Goal: Task Accomplishment & Management: Use online tool/utility

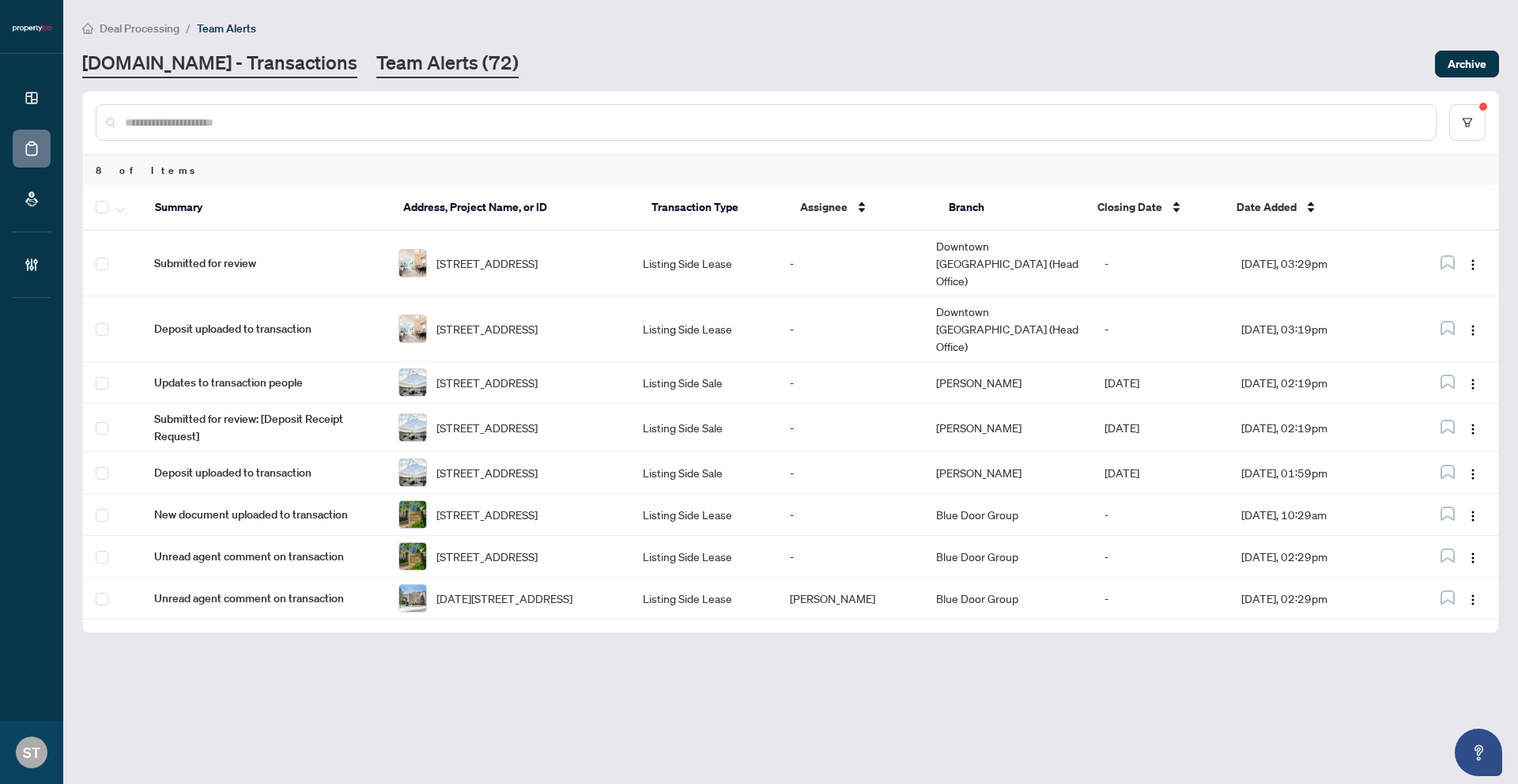
click at [285, 77] on main "Deal Processing / Team Alerts [DOMAIN_NAME] - Transactions Team Alerts (72) Arc…" at bounding box center [791, 392] width 1455 height 784
click at [282, 71] on link "[DOMAIN_NAME] - Transactions" at bounding box center [219, 64] width 275 height 29
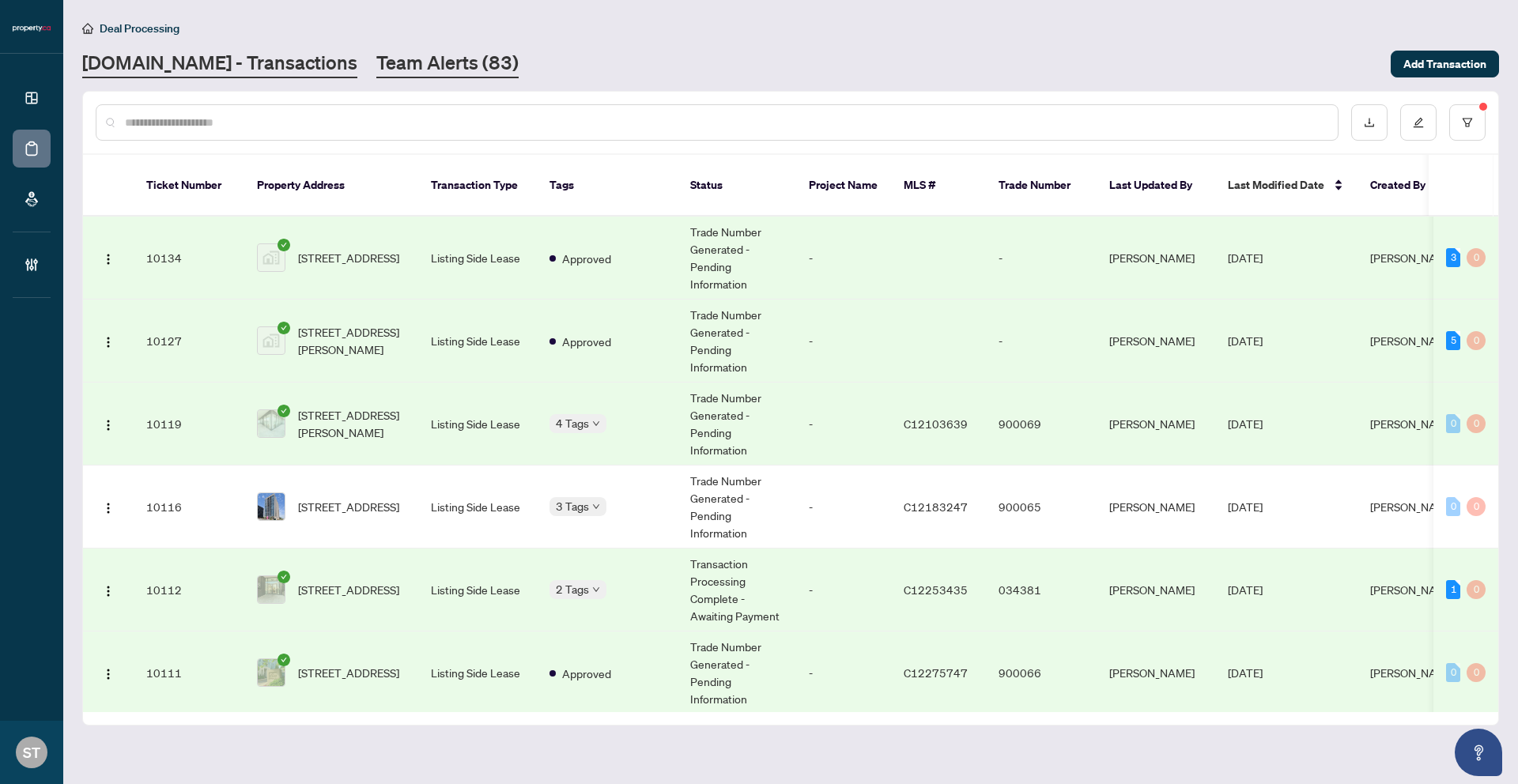
click at [380, 71] on link "Team Alerts (83)" at bounding box center [447, 64] width 142 height 29
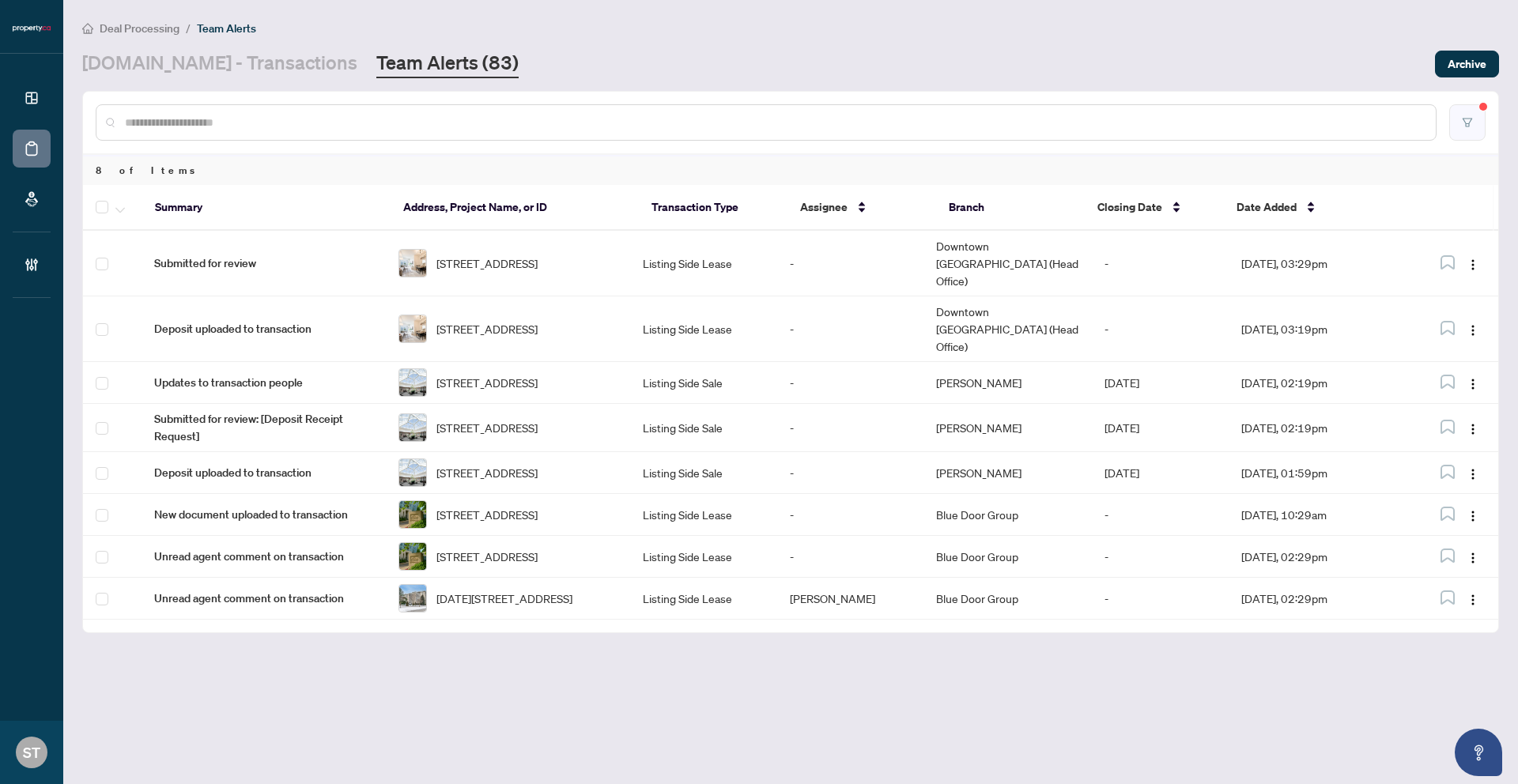
click at [1470, 125] on icon "filter" at bounding box center [1467, 122] width 11 height 11
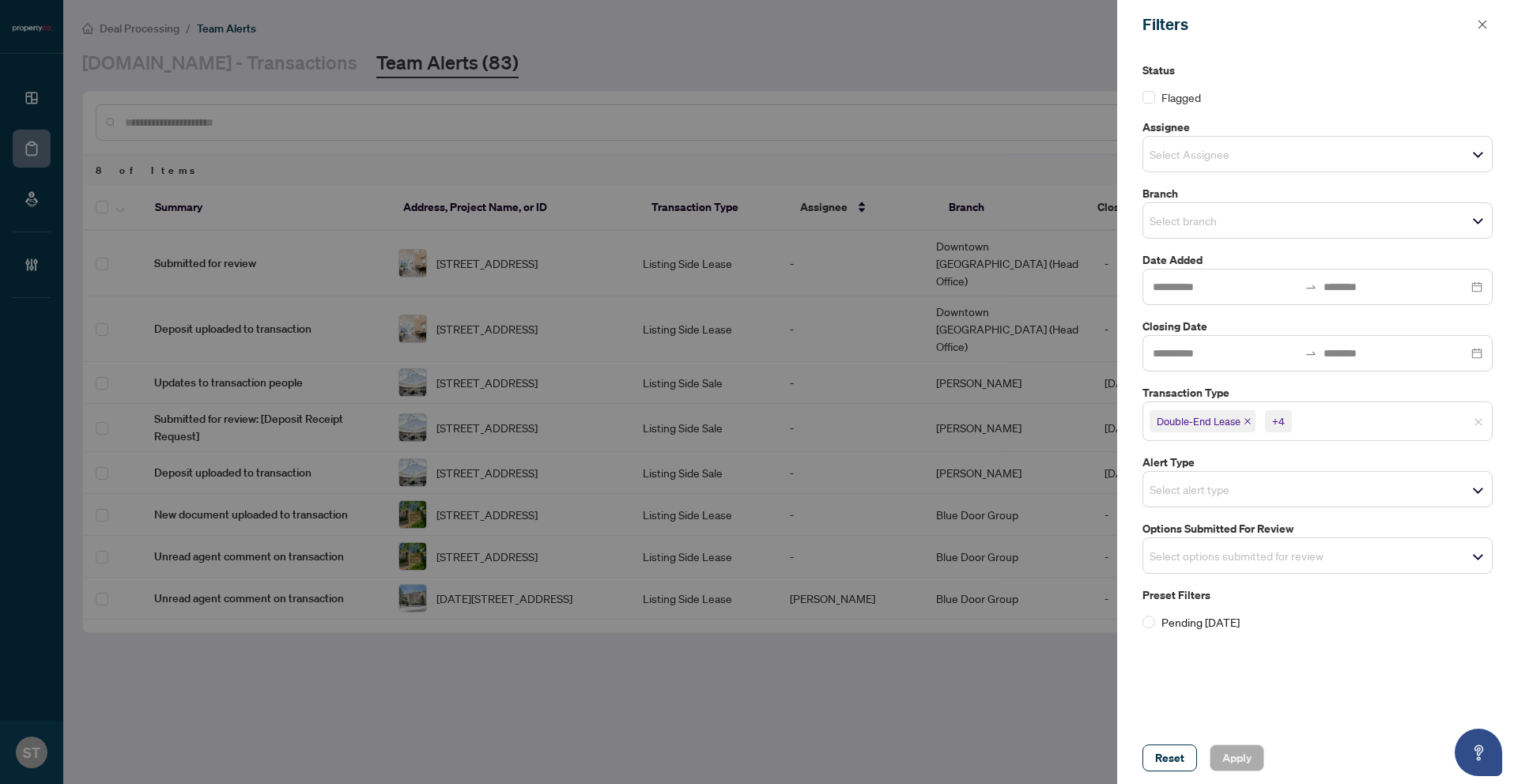
click at [1219, 146] on input "search" at bounding box center [1205, 154] width 111 height 19
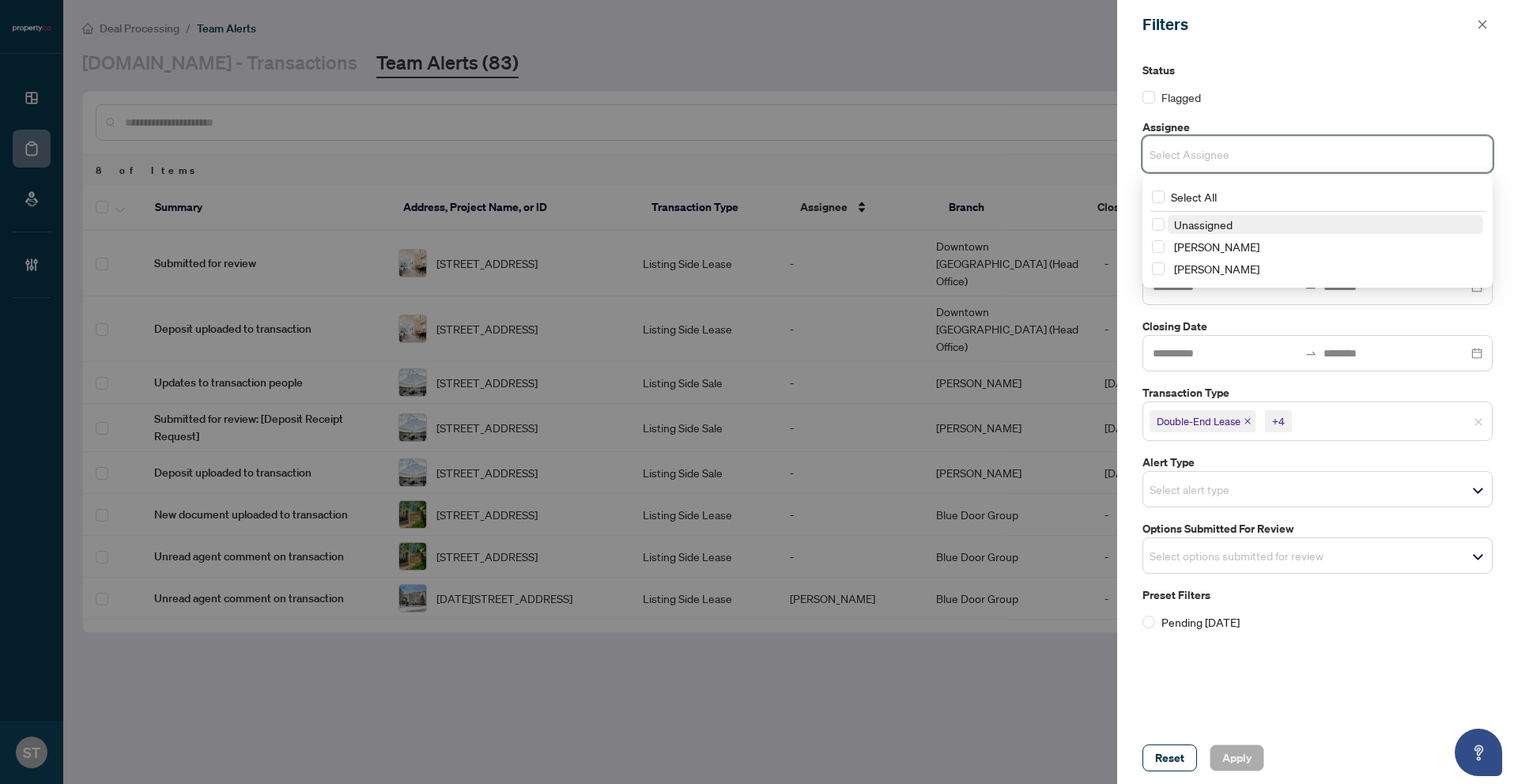
click at [1249, 118] on label "Assignee" at bounding box center [1317, 127] width 350 height 18
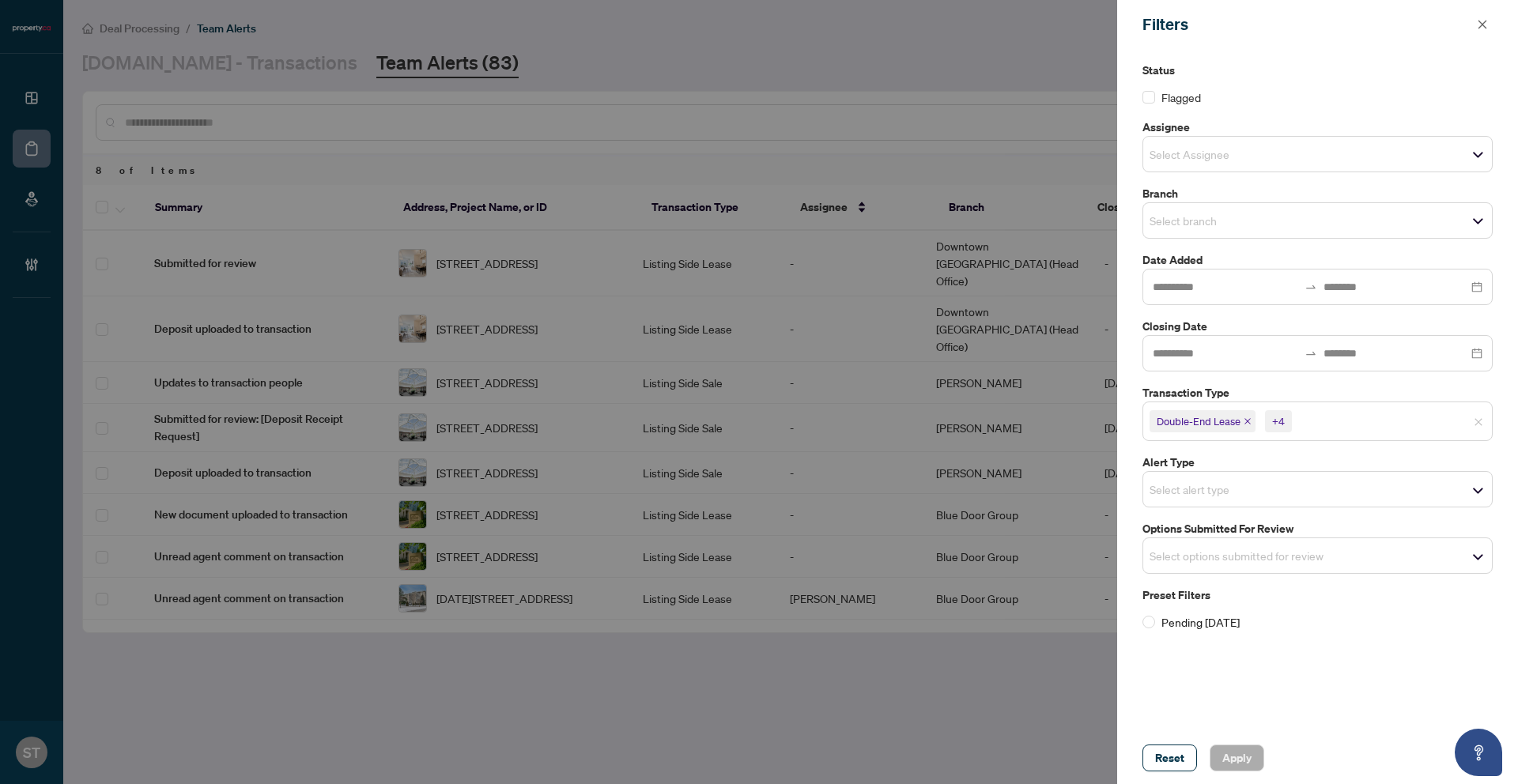
drag, startPoint x: 804, startPoint y: 181, endPoint x: 781, endPoint y: 183, distance: 23.1
click at [803, 181] on div at bounding box center [759, 392] width 1518 height 784
drag, startPoint x: 0, startPoint y: 124, endPoint x: 16, endPoint y: 116, distance: 17.9
click at [0, 124] on div at bounding box center [759, 392] width 1518 height 784
click at [22, 106] on div at bounding box center [759, 392] width 1518 height 784
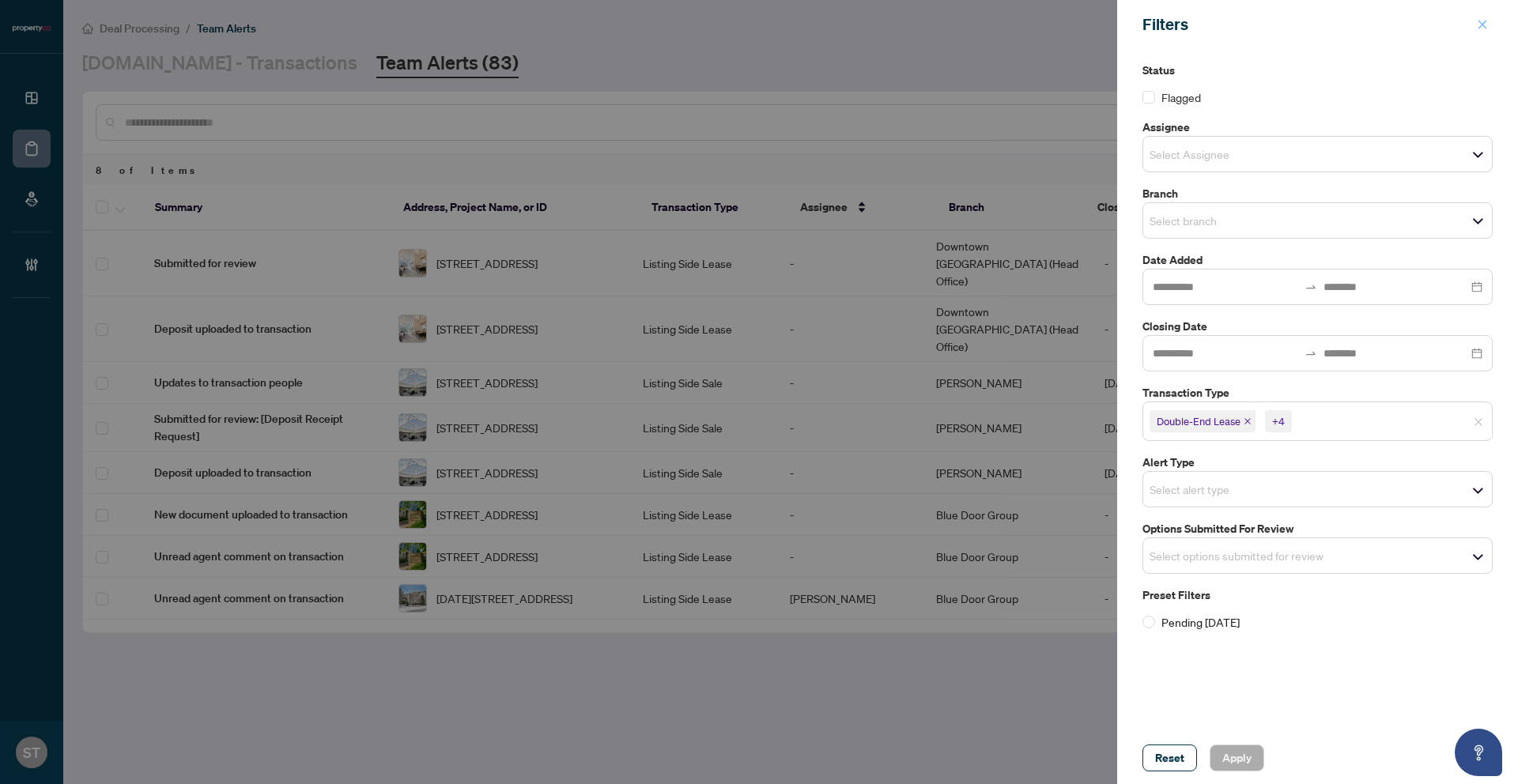
click at [1489, 26] on button "button" at bounding box center [1482, 24] width 21 height 19
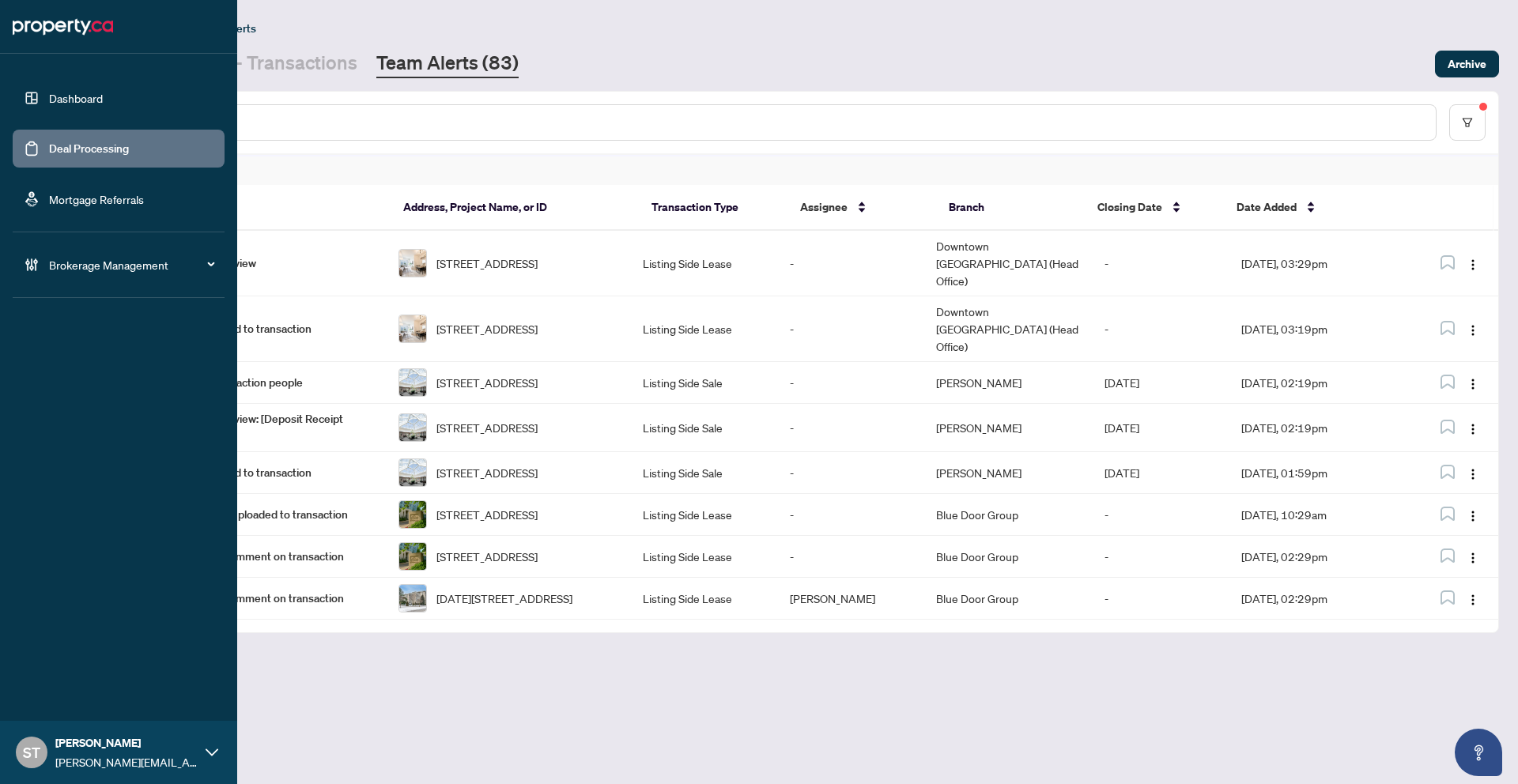
click at [57, 95] on link "Dashboard" at bounding box center [75, 98] width 54 height 14
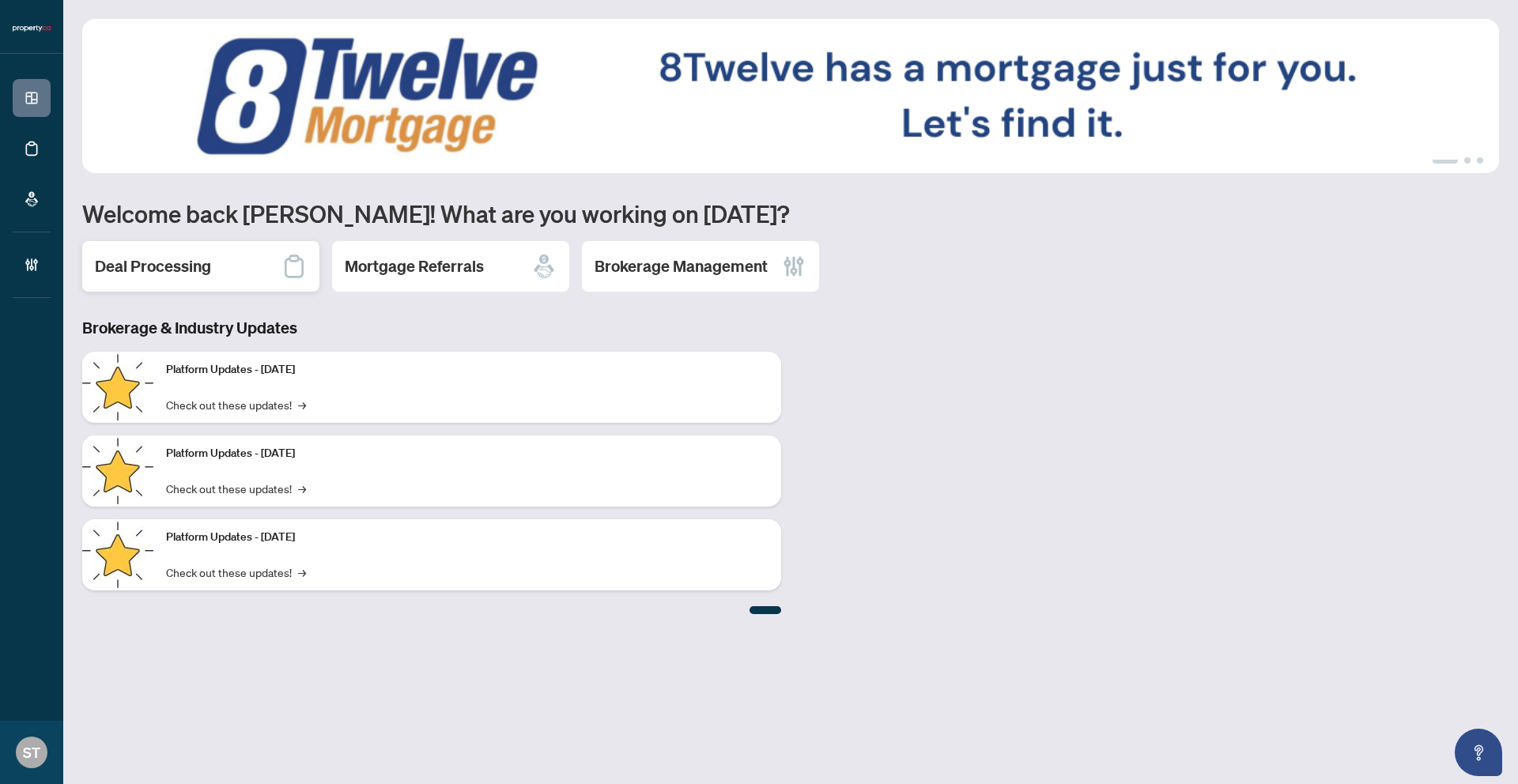
click at [193, 285] on div "Deal Processing" at bounding box center [201, 266] width 237 height 51
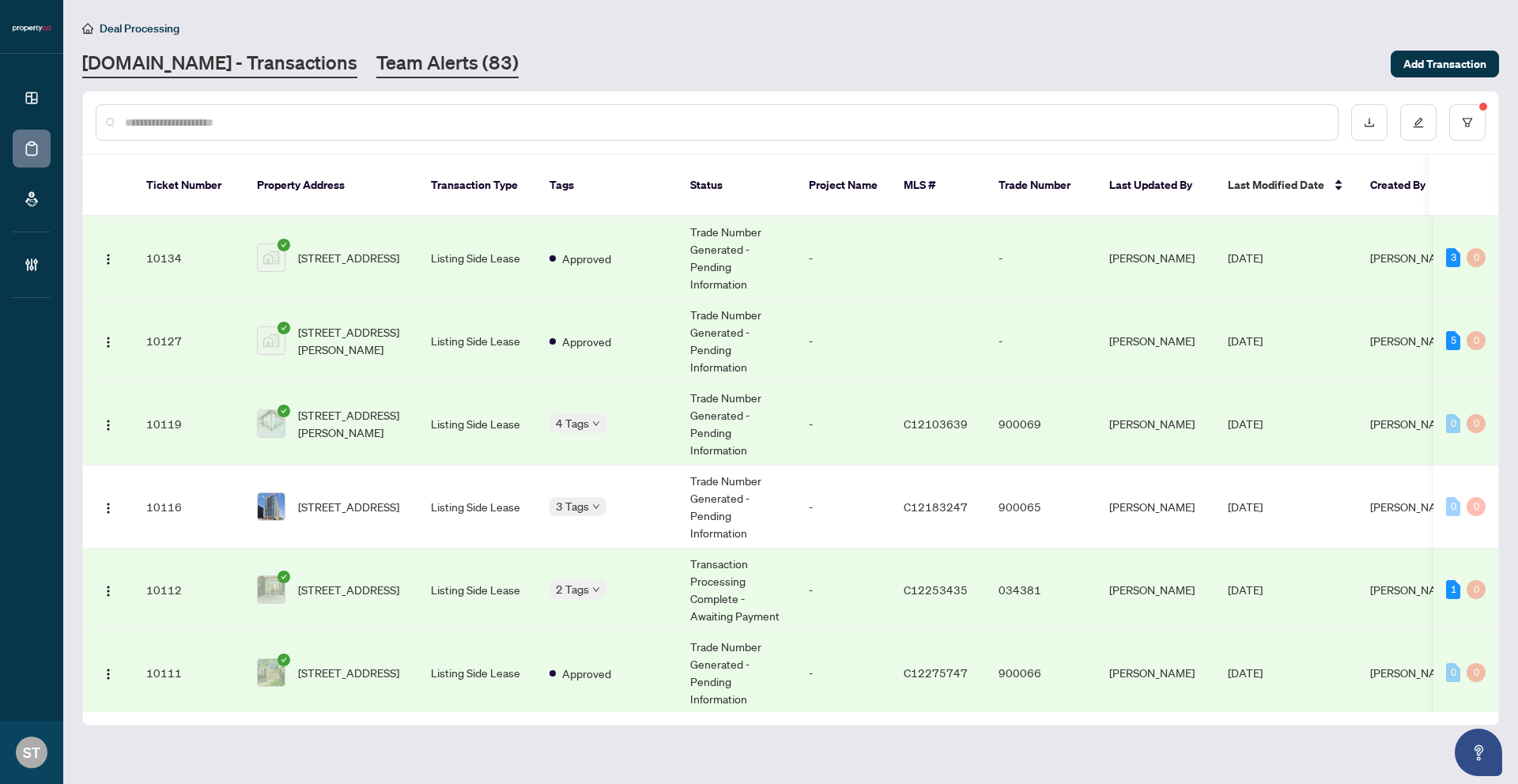
click at [376, 70] on link "Team Alerts (83)" at bounding box center [447, 64] width 142 height 29
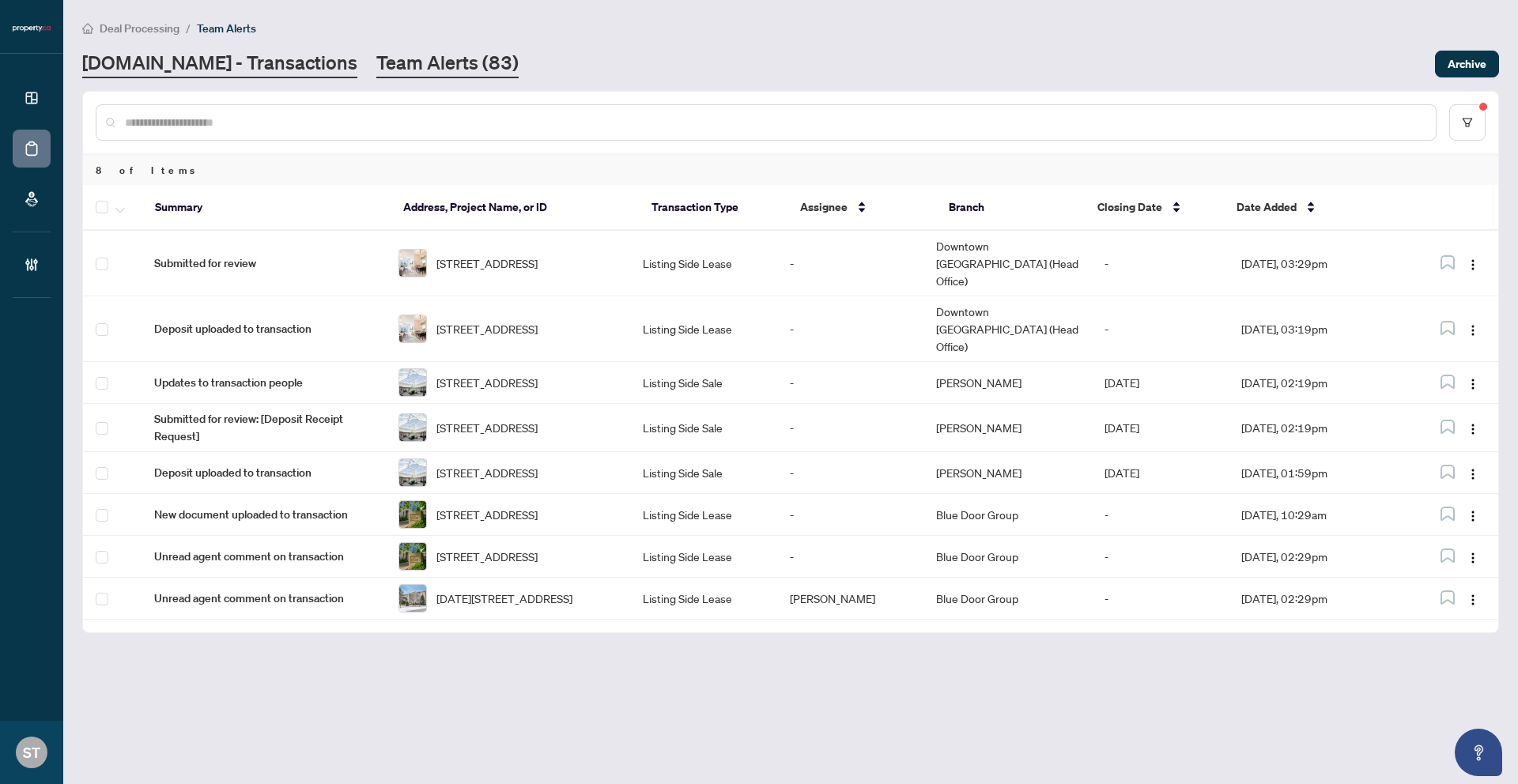
click at [243, 68] on link "[DOMAIN_NAME] - Transactions" at bounding box center [219, 64] width 275 height 29
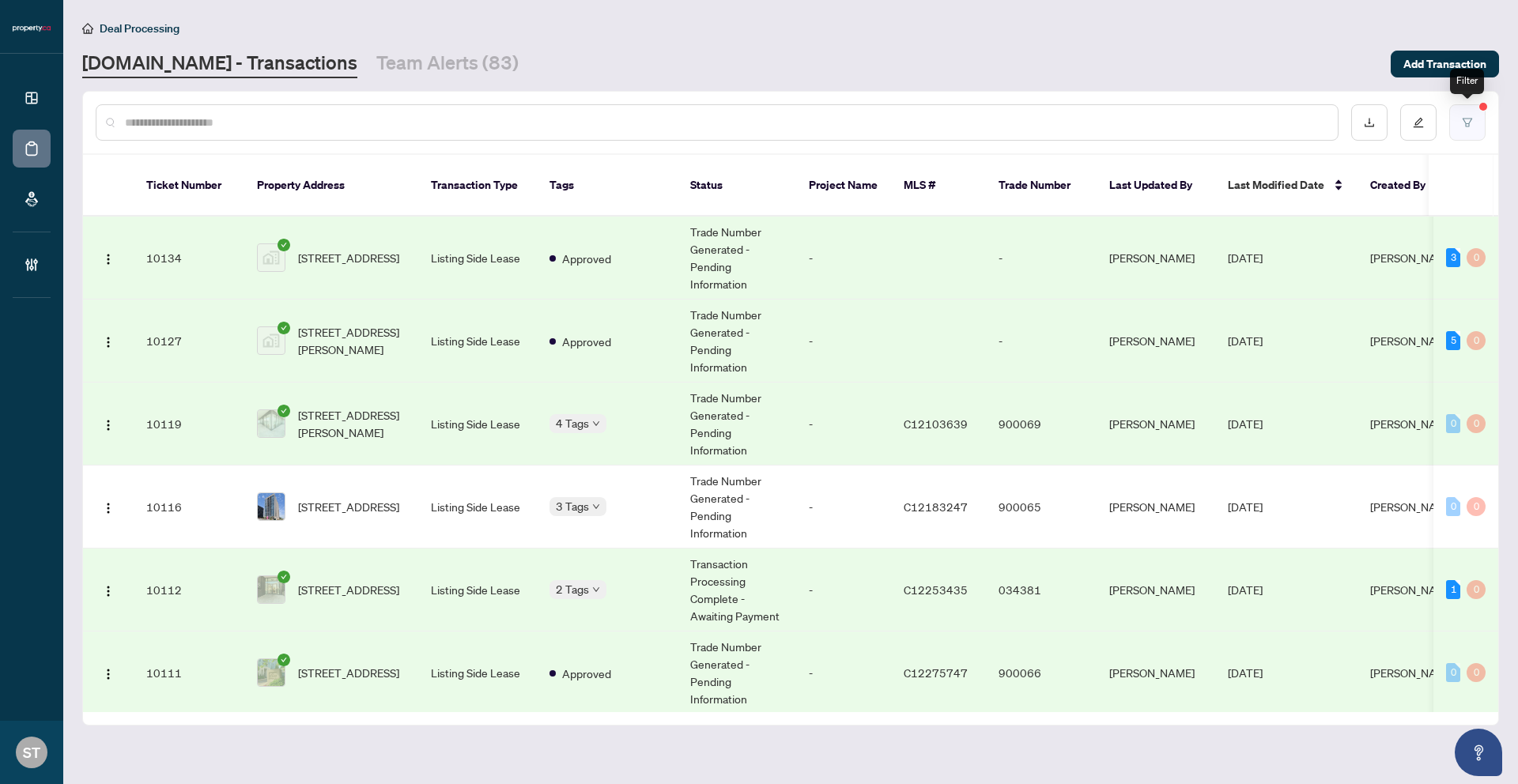
click at [1462, 120] on icon "filter" at bounding box center [1467, 122] width 11 height 11
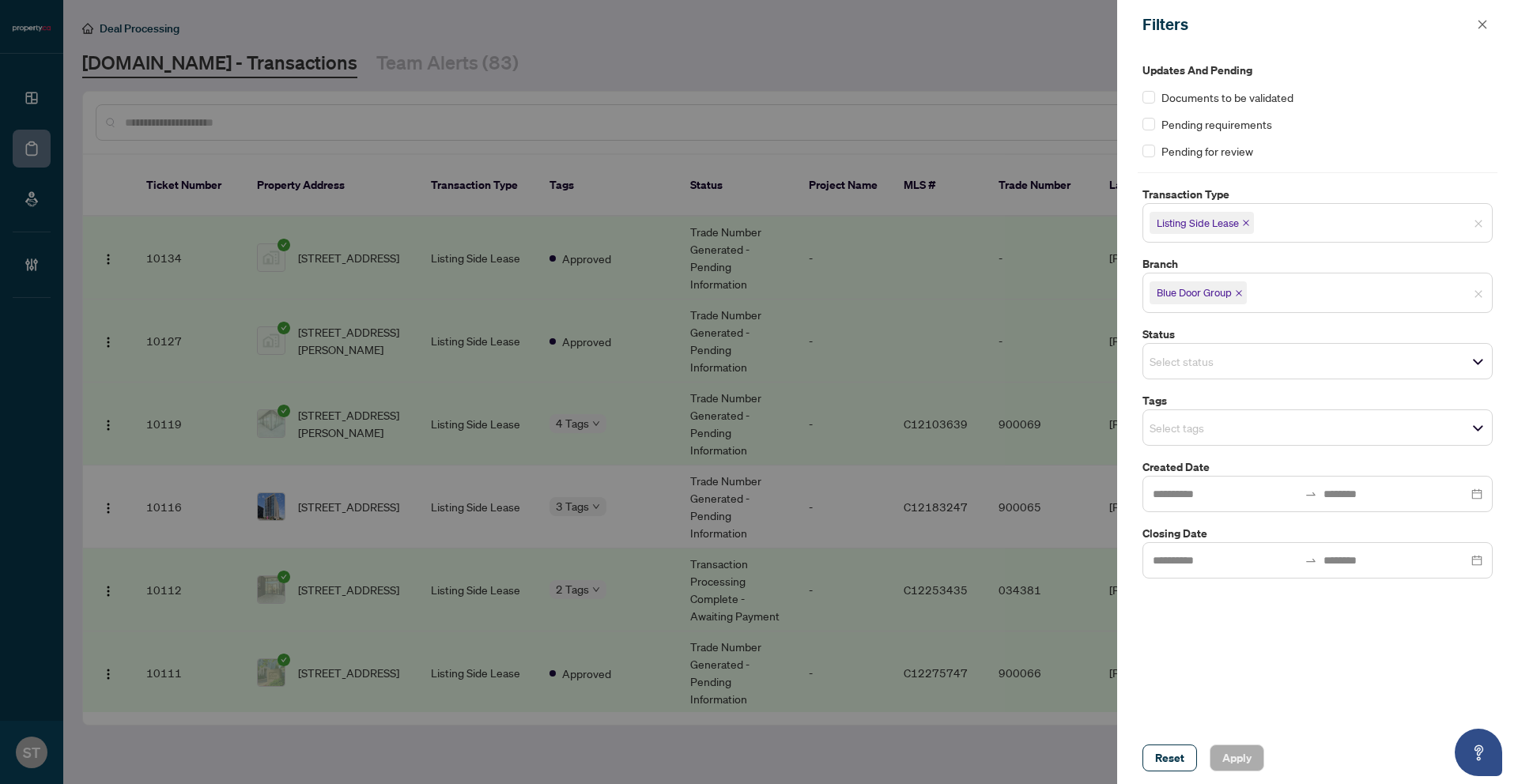
click at [1382, 226] on span "Listing Side Lease" at bounding box center [1317, 222] width 348 height 25
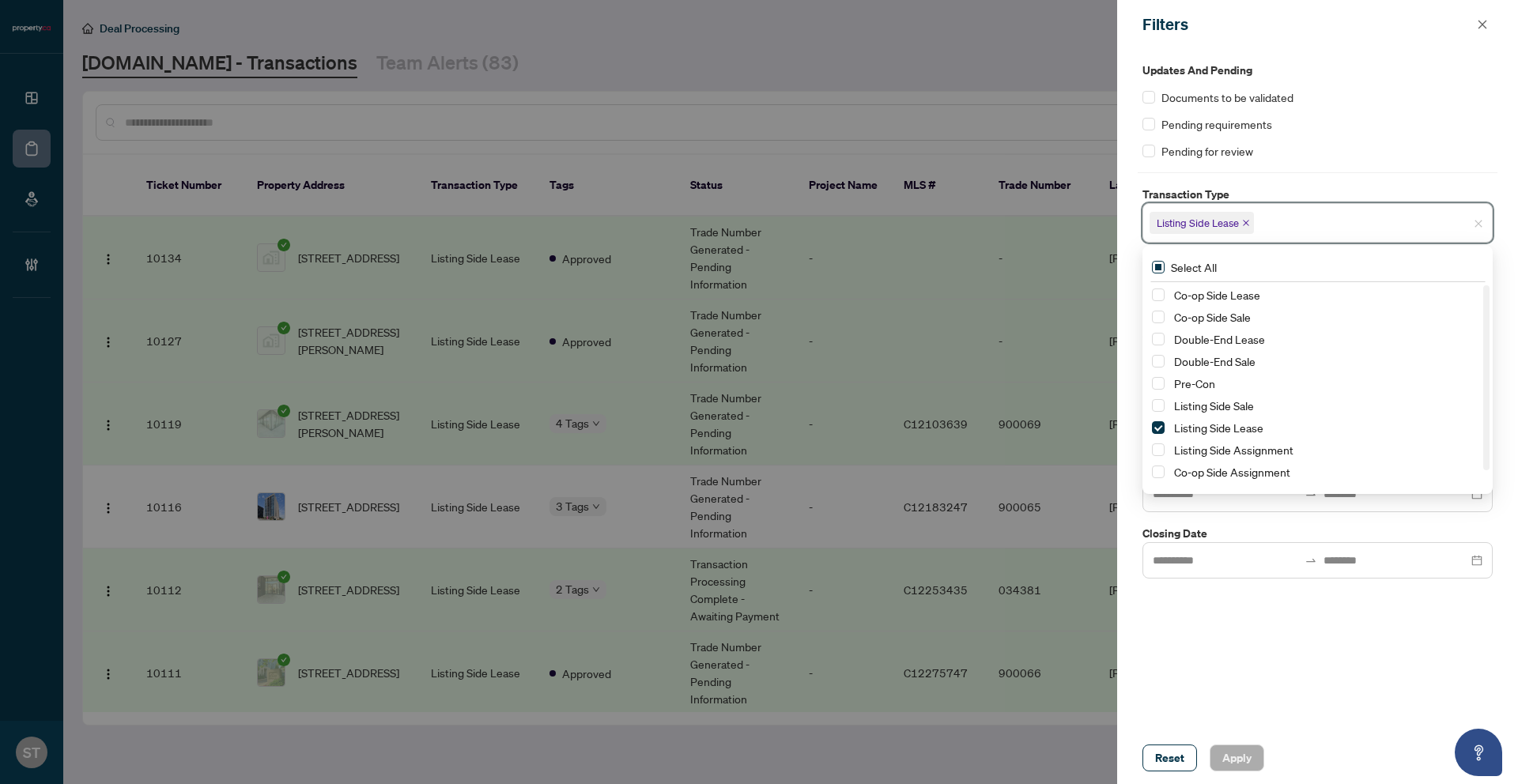
click at [1176, 270] on span "Select All" at bounding box center [1193, 267] width 59 height 18
click at [1160, 298] on span "Select Co-op Side Lease" at bounding box center [1159, 295] width 13 height 13
click at [1159, 314] on span "Select Co-op Side Sale" at bounding box center [1159, 317] width 13 height 13
click at [1162, 359] on span "Select Pre-Con" at bounding box center [1159, 364] width 13 height 13
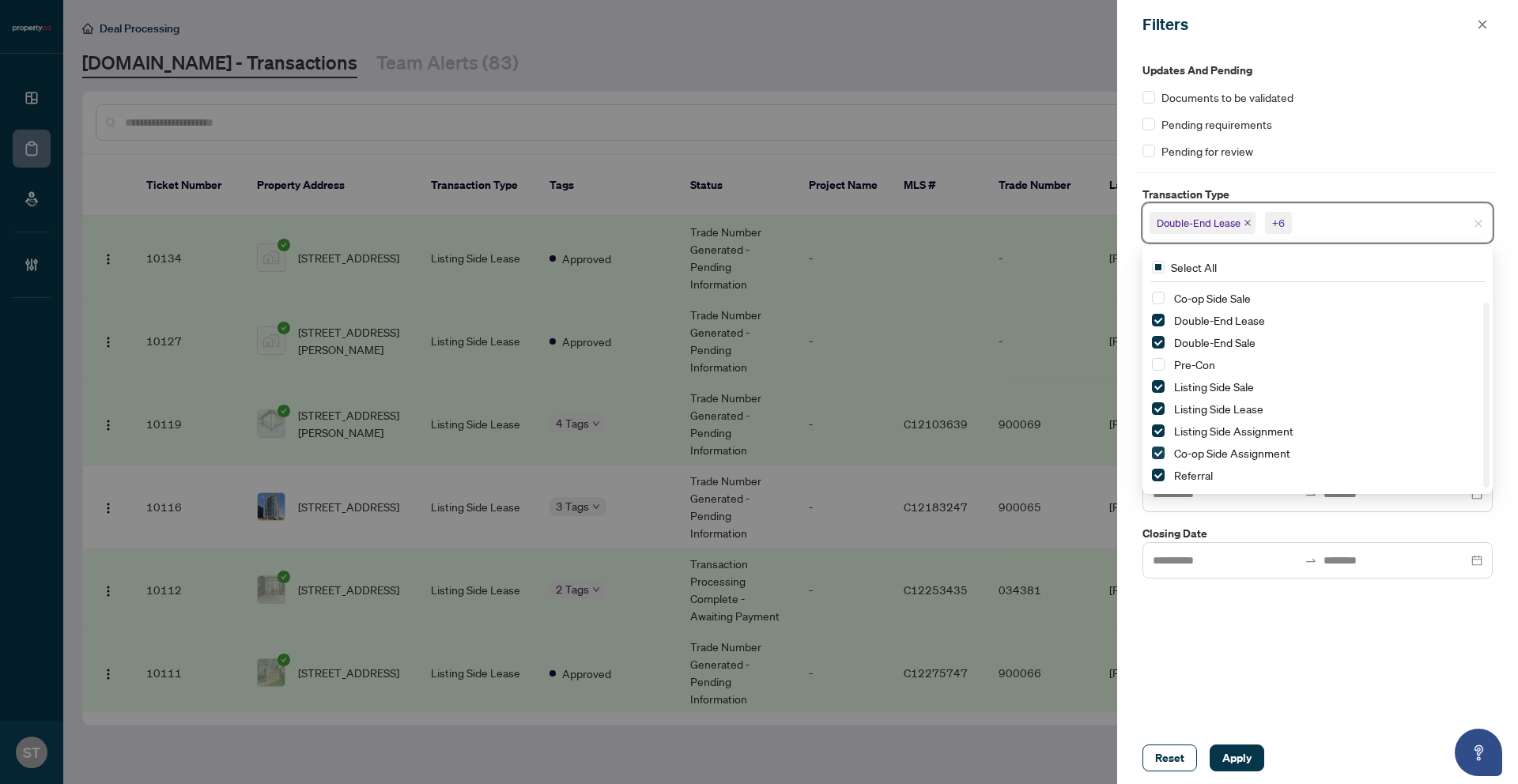
click at [1156, 454] on span "Select Co-op Side Assignment" at bounding box center [1159, 453] width 13 height 13
drag, startPoint x: 1161, startPoint y: 473, endPoint x: 1191, endPoint y: 410, distance: 69.8
click at [1161, 473] on span "Select Referral" at bounding box center [1159, 474] width 13 height 13
click at [1321, 189] on label "Transaction Type" at bounding box center [1317, 195] width 350 height 18
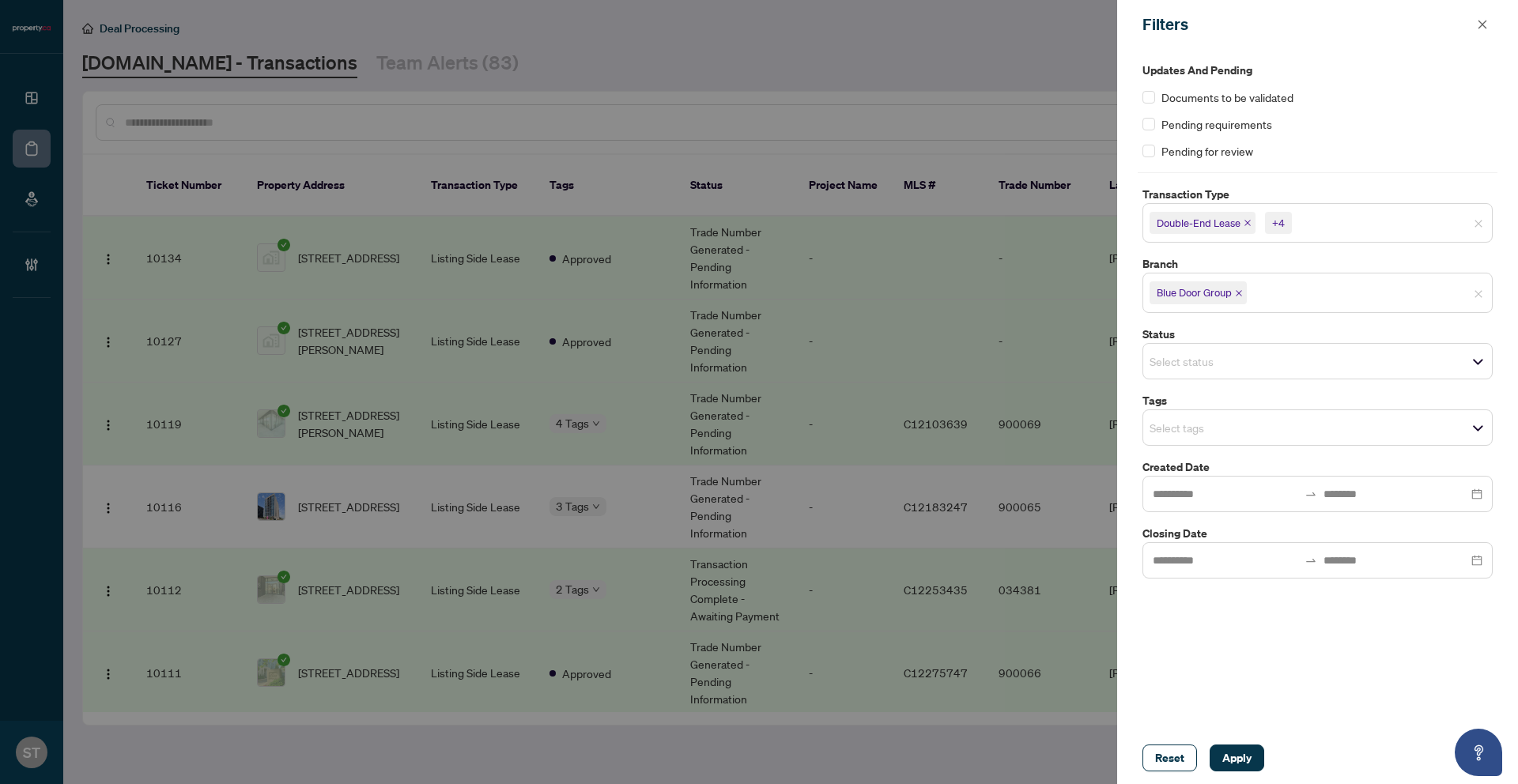
click at [1239, 294] on icon "close" at bounding box center [1239, 294] width 8 height 8
click at [1210, 351] on input "search" at bounding box center [1205, 356] width 111 height 19
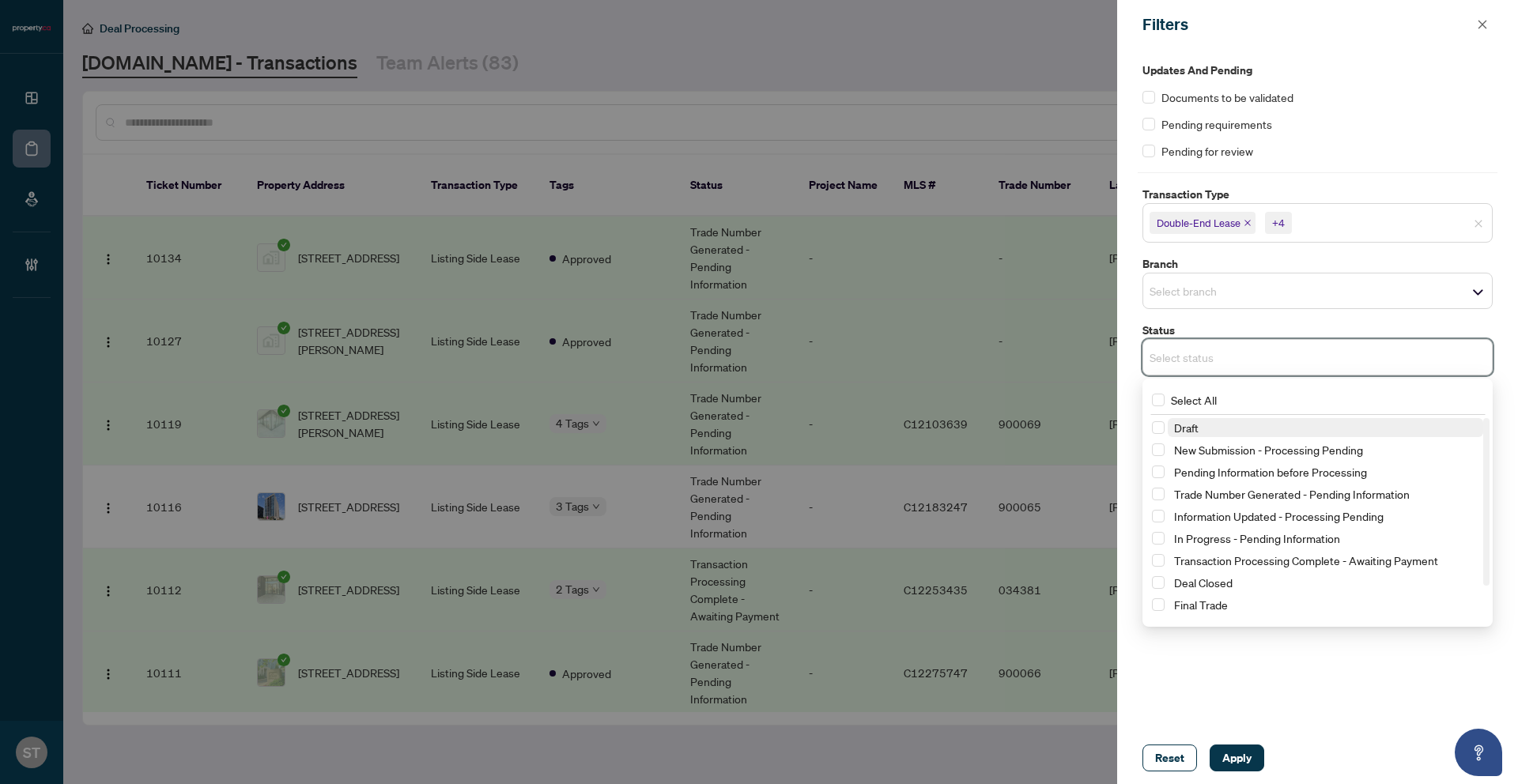
click at [1210, 351] on input "search" at bounding box center [1205, 356] width 111 height 19
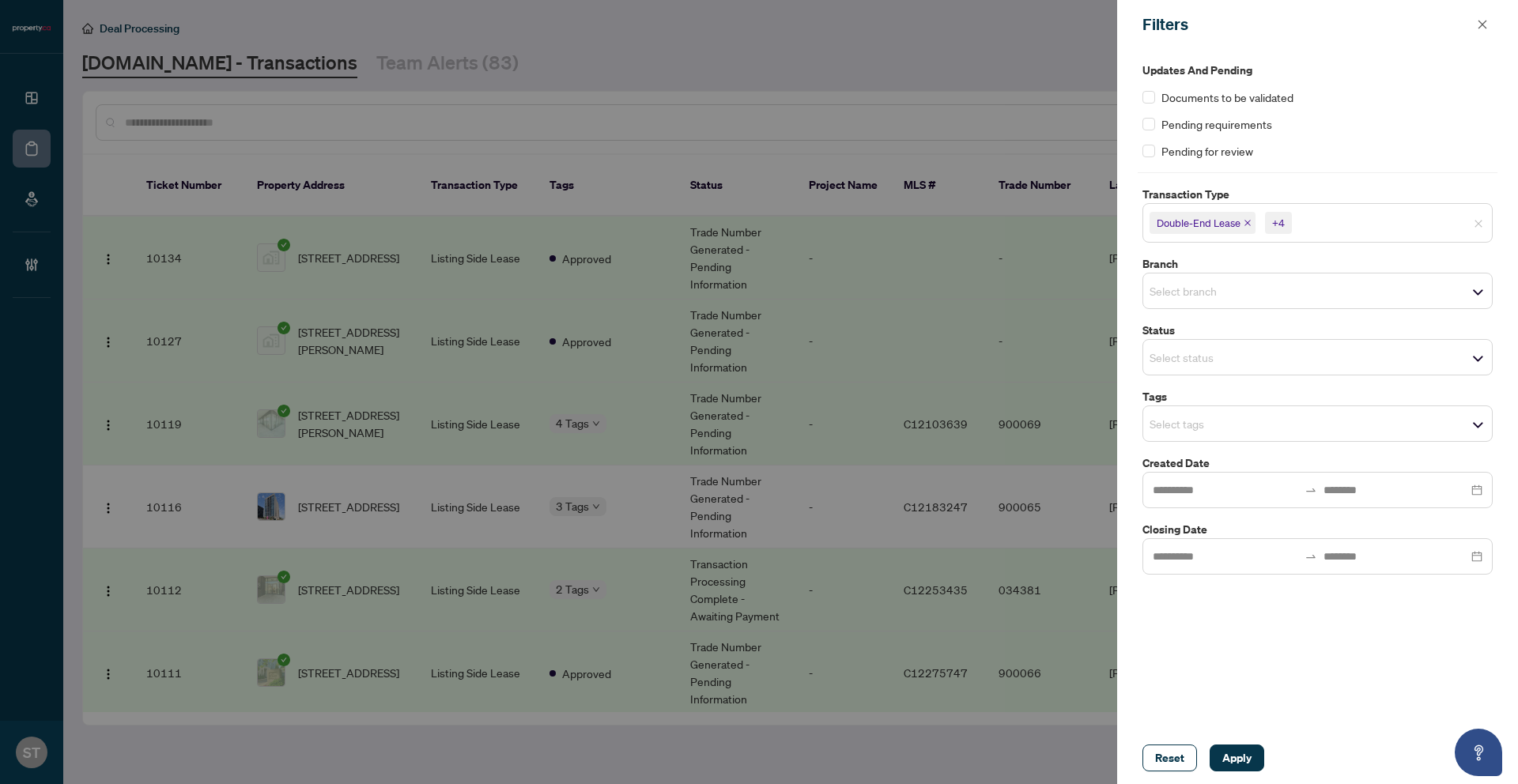
click at [1233, 310] on div "Updates and Pending Documents to be validated Pending requirements Pending for …" at bounding box center [1317, 318] width 359 height 513
click at [1233, 755] on span "Apply" at bounding box center [1237, 757] width 29 height 25
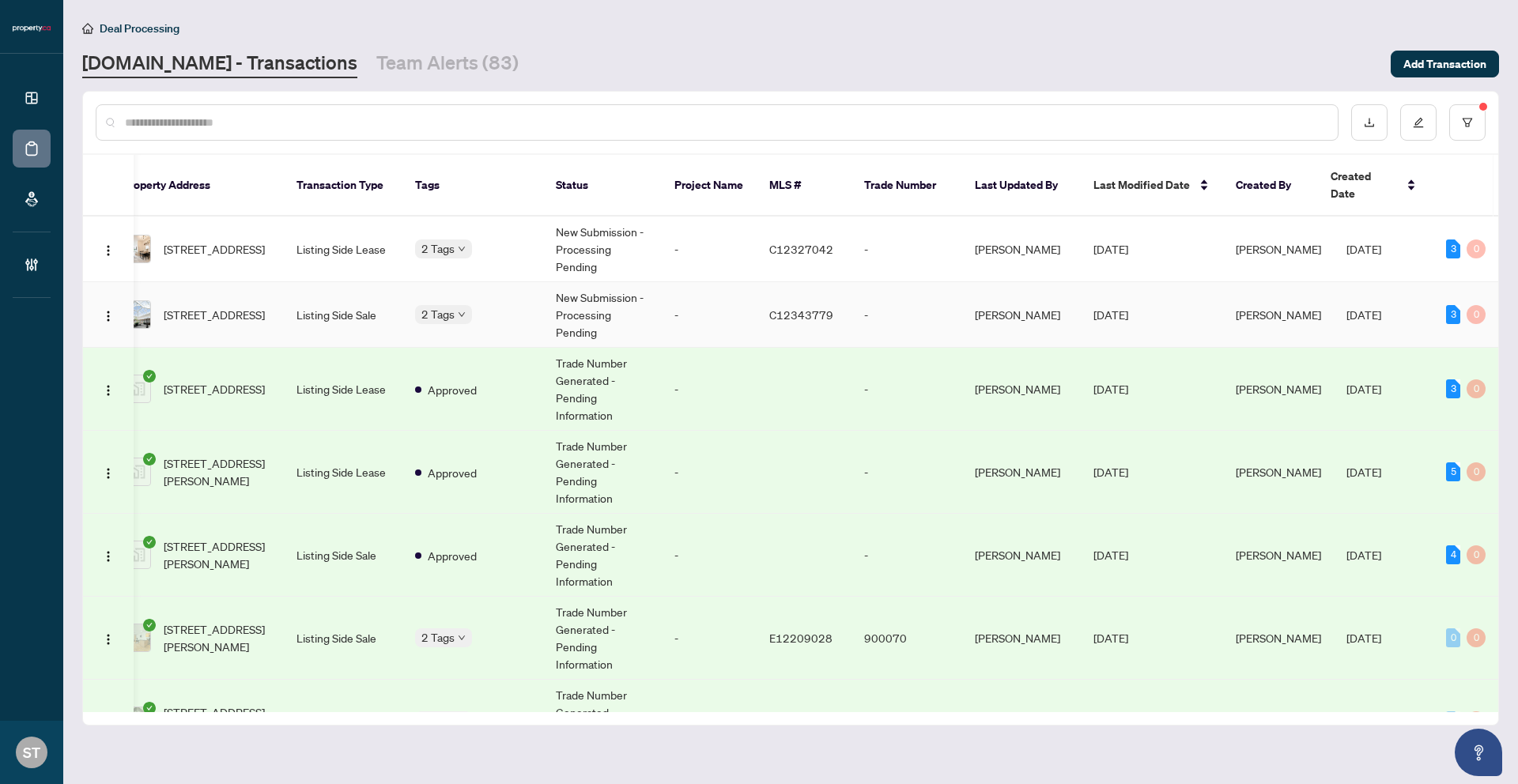
scroll to position [0, 0]
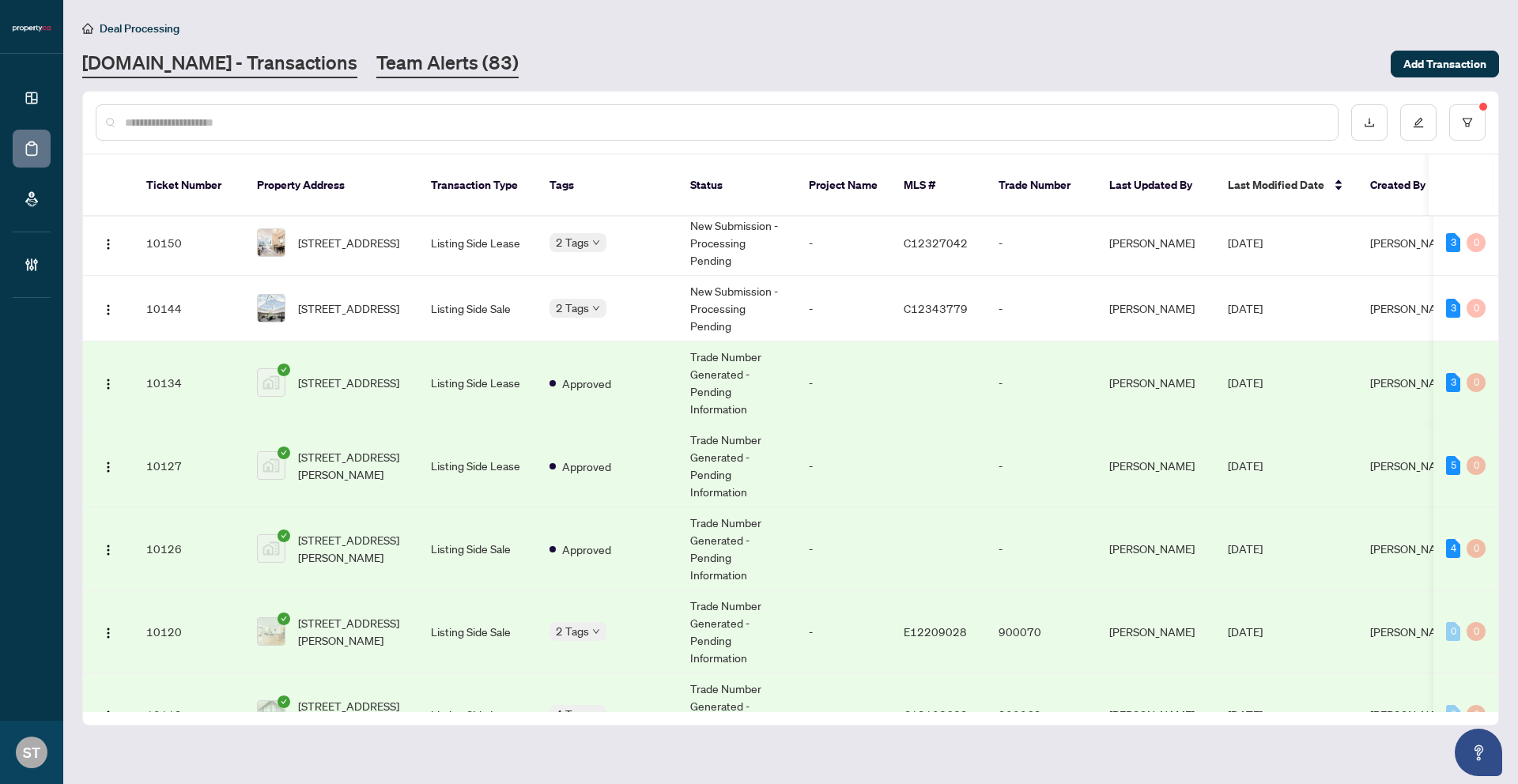
click at [376, 74] on link "Team Alerts (83)" at bounding box center [447, 64] width 142 height 29
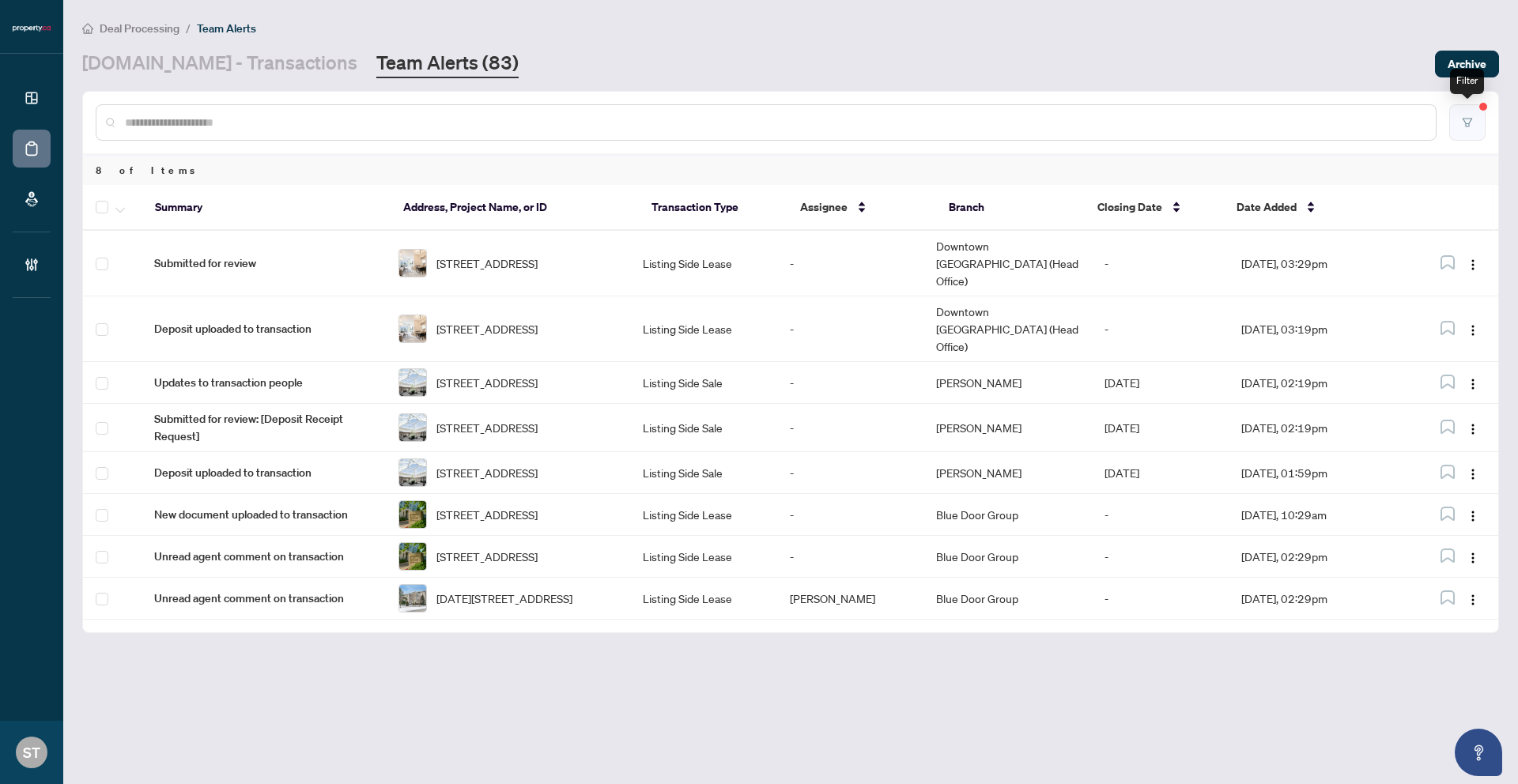
click at [1471, 126] on icon "filter" at bounding box center [1467, 122] width 11 height 11
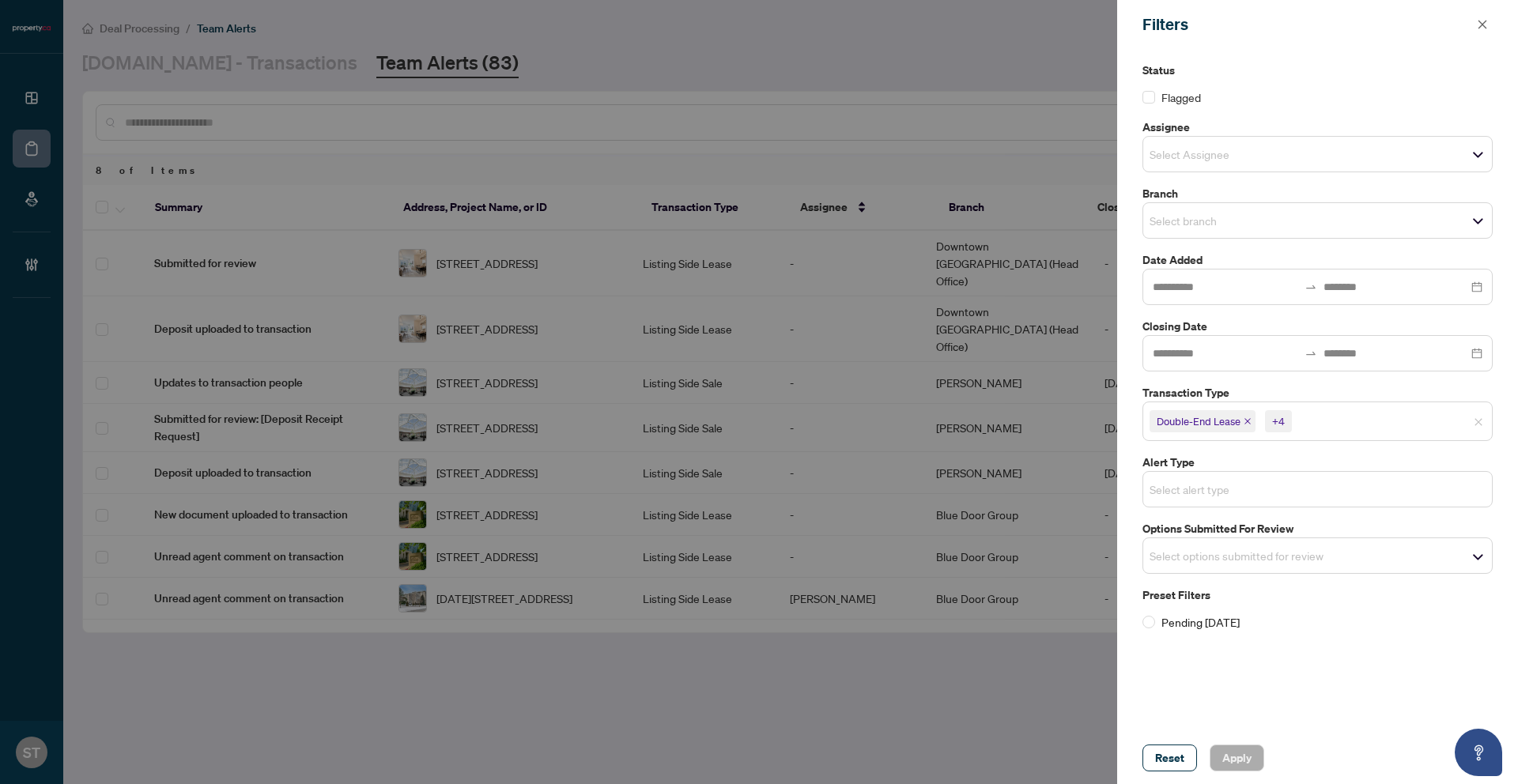
click at [1228, 497] on input "search" at bounding box center [1205, 489] width 111 height 19
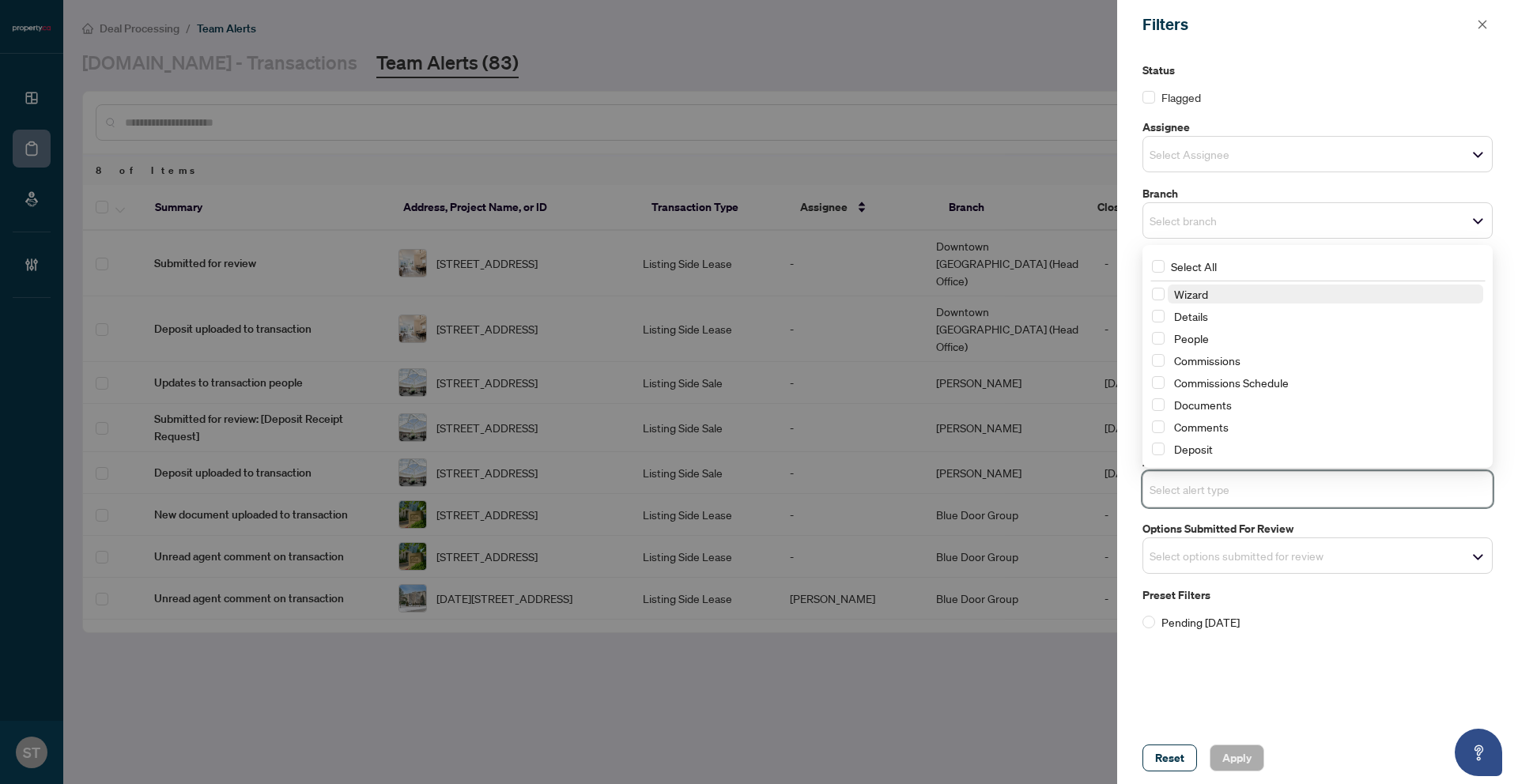
click at [1236, 485] on input "search" at bounding box center [1205, 489] width 111 height 19
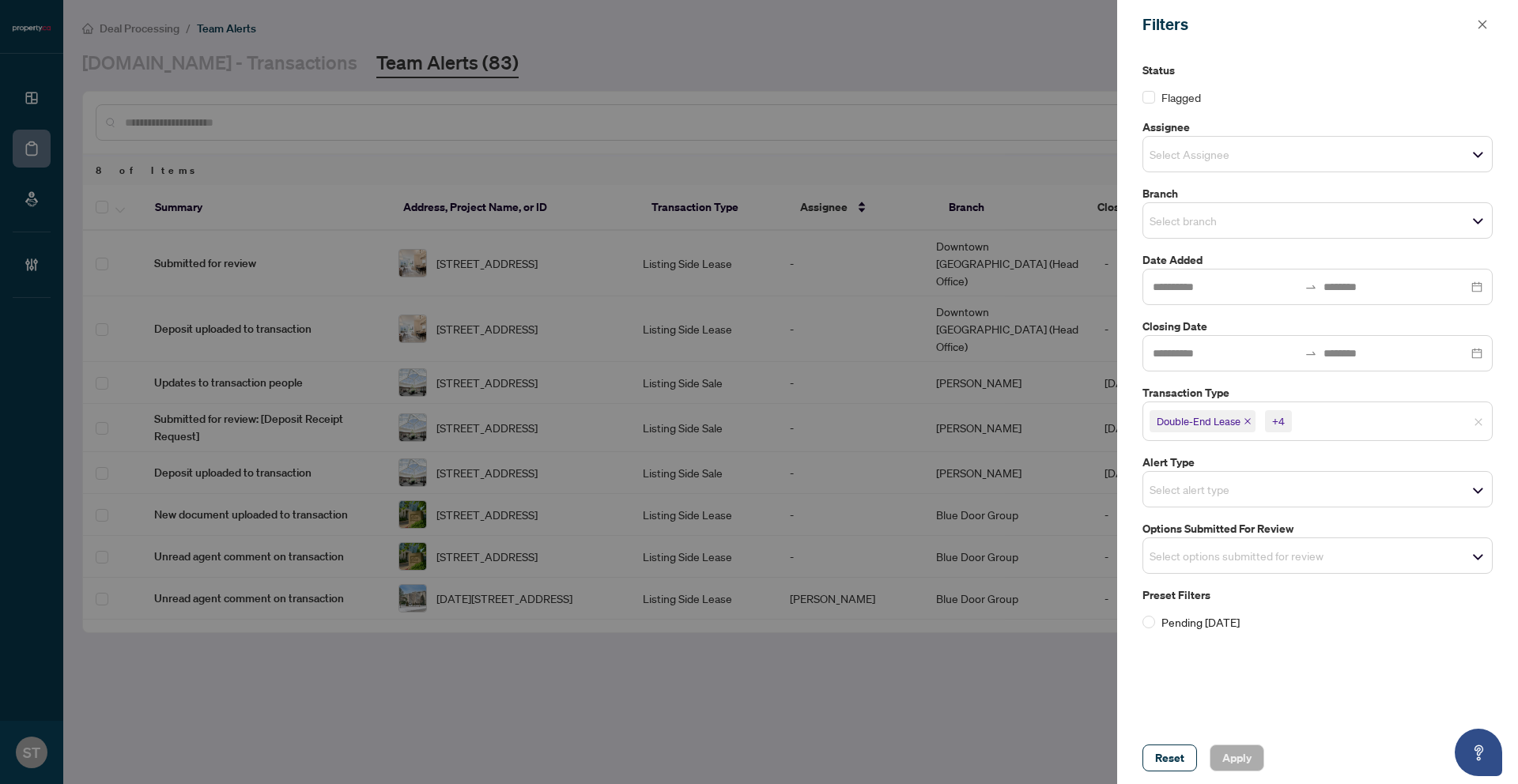
click at [1194, 662] on div "Status Flagged Assignee Select Assignee Branch Select branch Date Added Closing…" at bounding box center [1318, 390] width 401 height 683
click at [1241, 733] on div "Reset Apply" at bounding box center [1318, 758] width 401 height 53
click at [1335, 420] on input "search" at bounding box center [1351, 421] width 111 height 19
drag, startPoint x: 1420, startPoint y: 739, endPoint x: 1323, endPoint y: 596, distance: 172.8
click at [1420, 739] on div "Reset Apply" at bounding box center [1318, 758] width 401 height 53
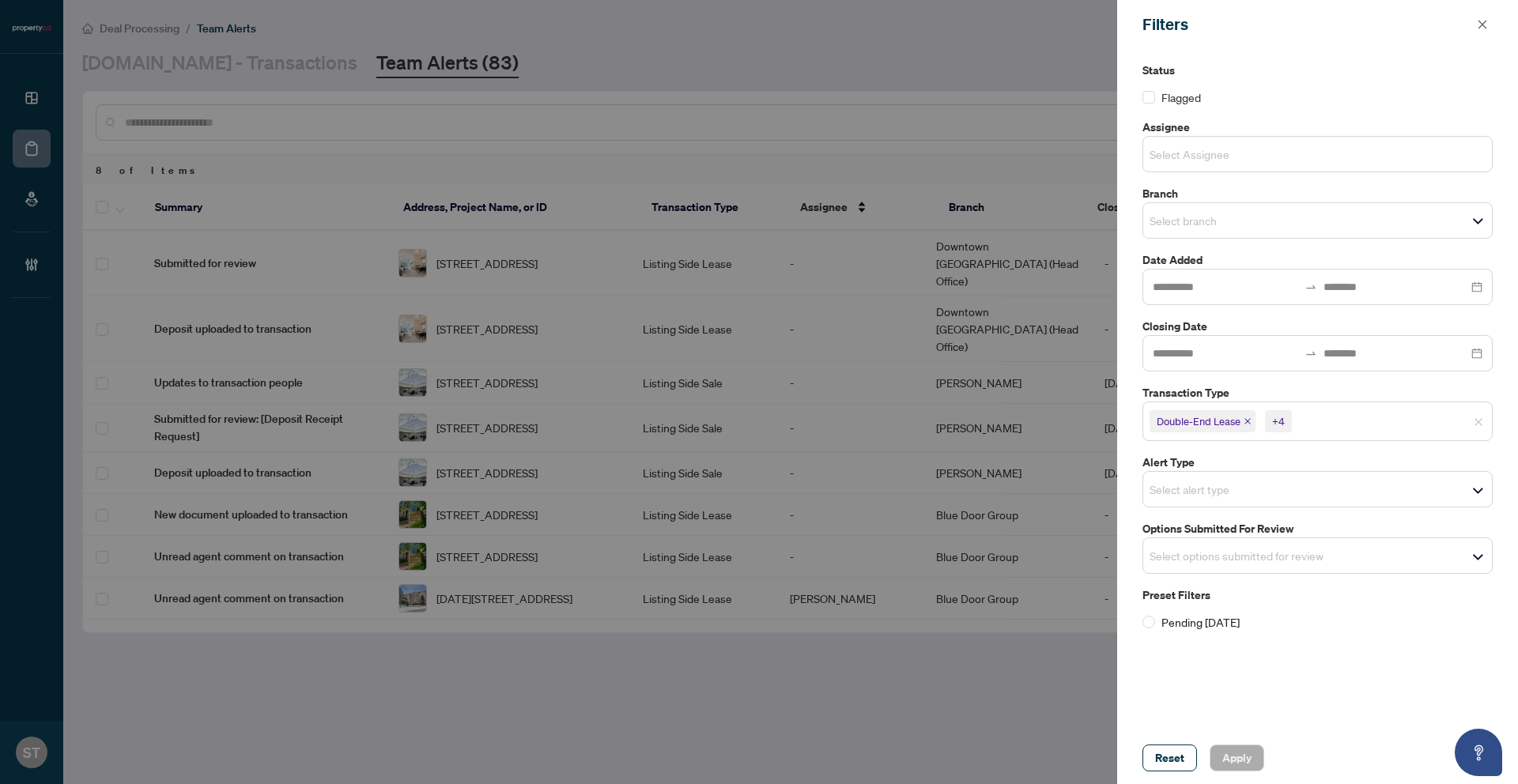
click at [1228, 155] on input "search" at bounding box center [1205, 154] width 111 height 19
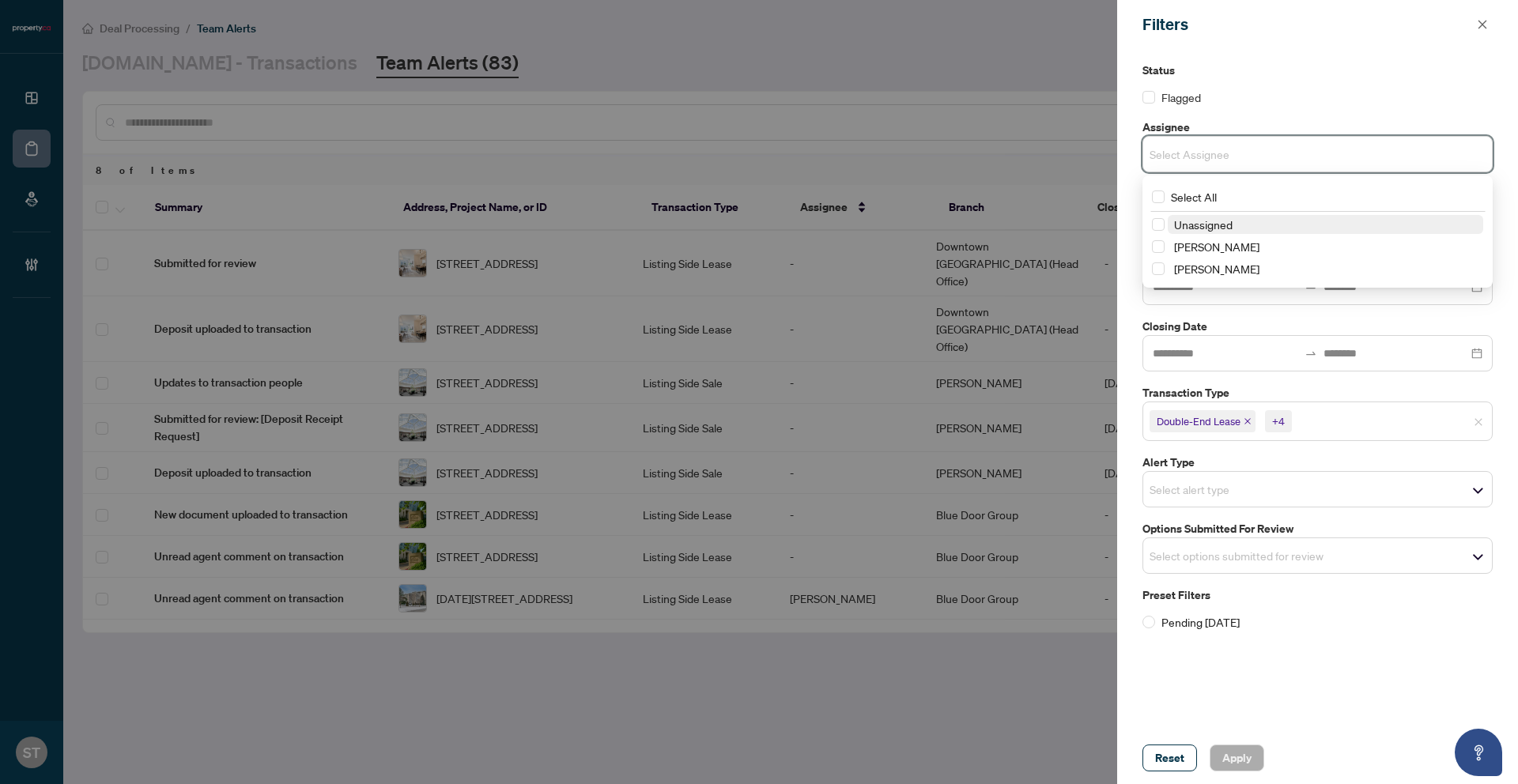
click at [1221, 226] on span "Unassigned" at bounding box center [1203, 224] width 59 height 14
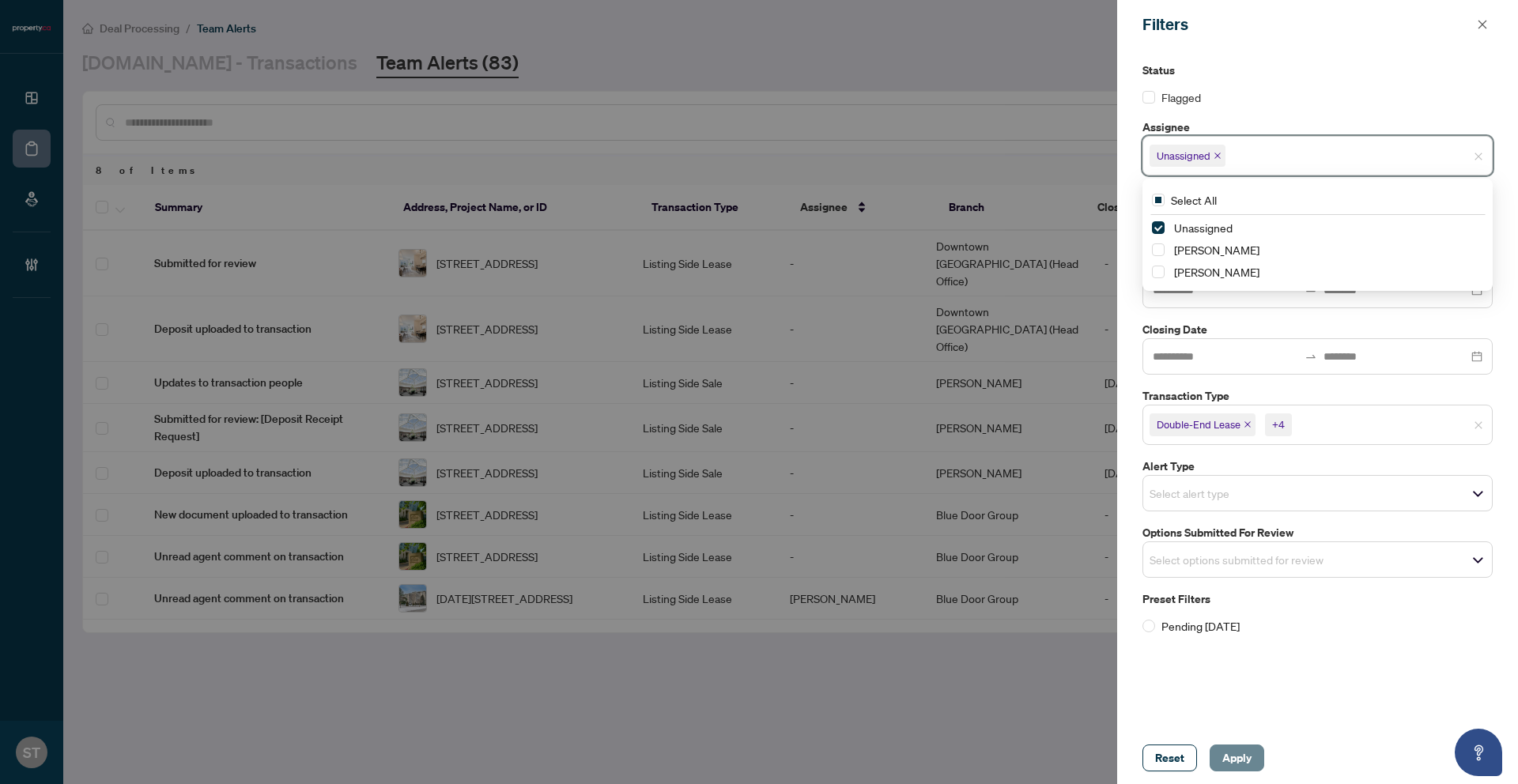
click at [1242, 761] on span "Apply" at bounding box center [1237, 757] width 29 height 25
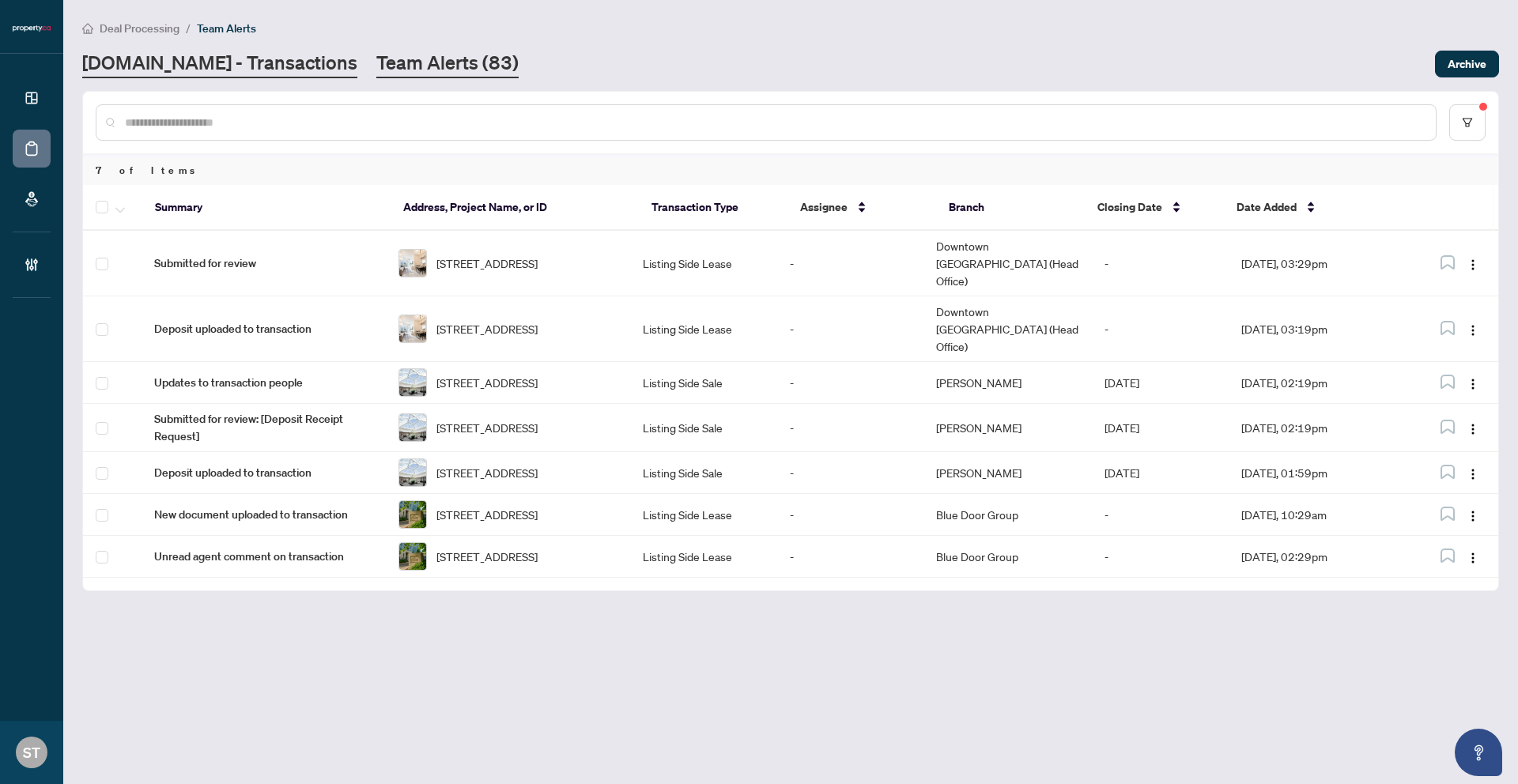
click at [193, 65] on link "[DOMAIN_NAME] - Transactions" at bounding box center [219, 64] width 275 height 29
